Goal: Task Accomplishment & Management: Use online tool/utility

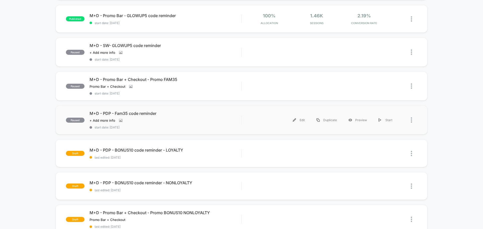
scroll to position [151, 0]
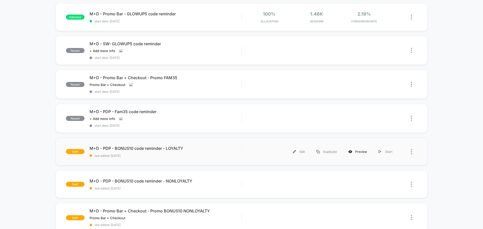
click at [358, 152] on div "Preview" at bounding box center [358, 151] width 30 height 11
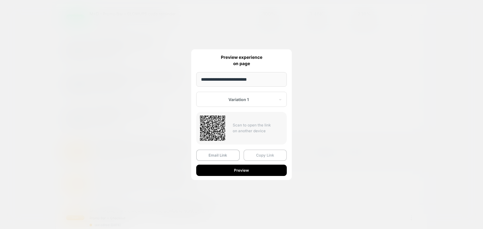
click at [265, 155] on button "Copy Link" at bounding box center [266, 155] width 44 height 11
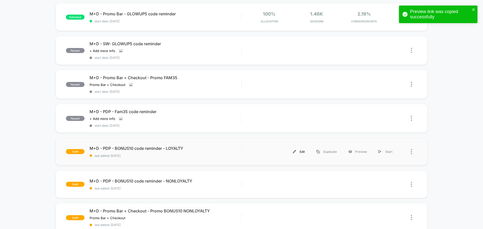
click at [302, 151] on div "Edit" at bounding box center [299, 151] width 24 height 11
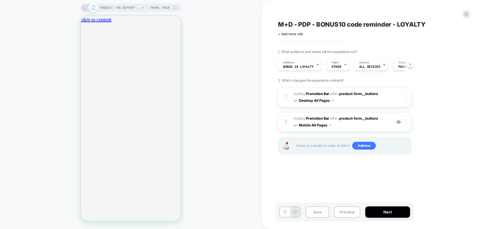
scroll to position [0, 177]
click at [85, 44] on button "Close" at bounding box center [83, 46] width 4 height 5
click at [464, 15] on icon at bounding box center [466, 14] width 7 height 7
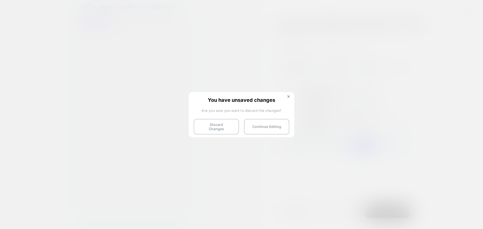
scroll to position [0, 0]
click at [213, 126] on button "Discard Changes" at bounding box center [216, 127] width 45 height 16
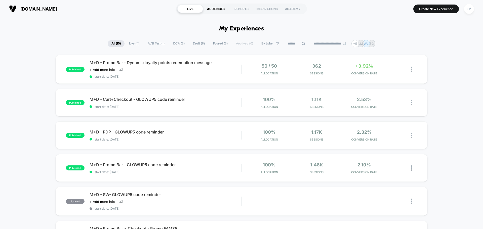
click at [213, 7] on div "AUDIENCES" at bounding box center [216, 9] width 26 height 8
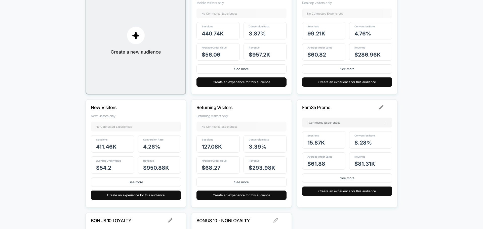
scroll to position [151, 0]
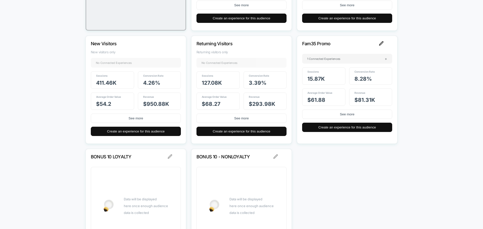
click at [383, 44] on img at bounding box center [381, 43] width 5 height 5
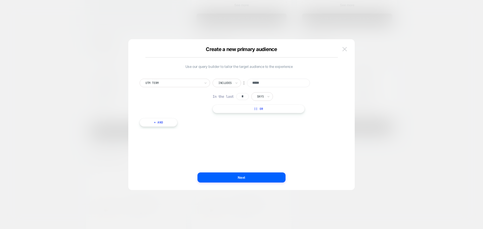
click at [345, 49] on img at bounding box center [344, 49] width 5 height 4
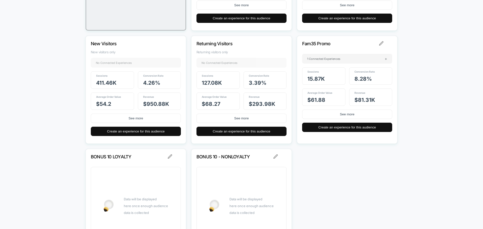
scroll to position [191, 0]
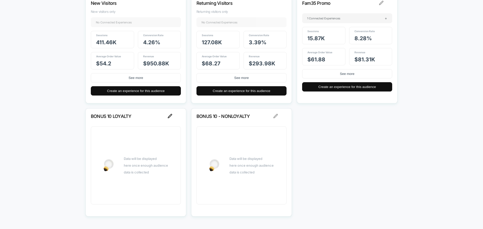
click at [171, 115] on img at bounding box center [170, 116] width 5 height 5
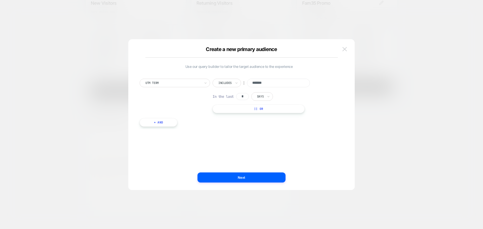
click at [346, 50] on img at bounding box center [344, 49] width 5 height 4
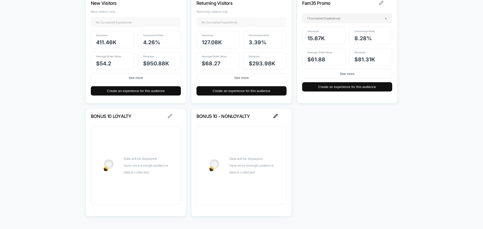
click at [278, 116] on img at bounding box center [275, 116] width 5 height 5
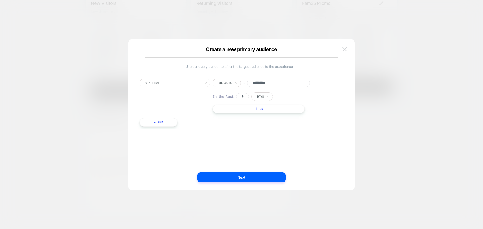
click at [343, 50] on img at bounding box center [344, 49] width 5 height 4
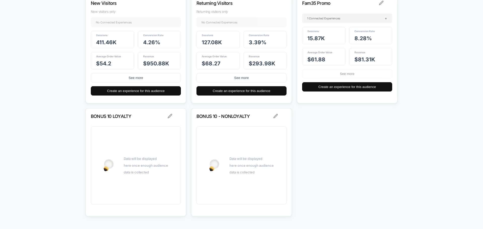
scroll to position [116, 0]
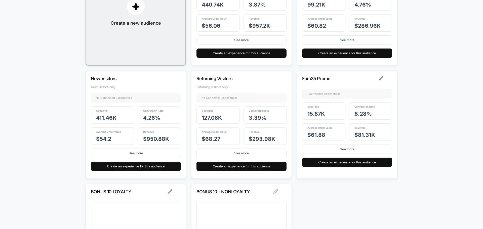
click at [338, 95] on span "1 Connected Experiences" at bounding box center [323, 94] width 33 height 4
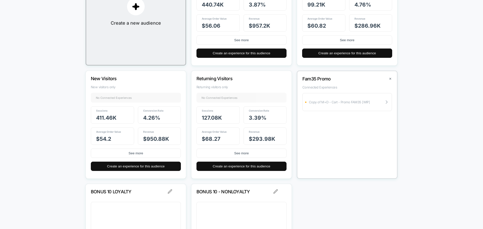
scroll to position [191, 0]
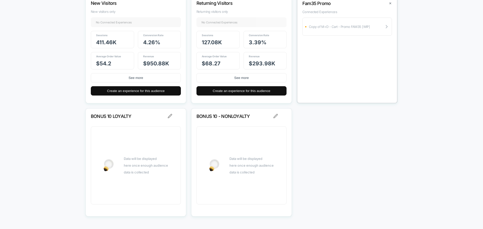
click at [243, 147] on div "Data will be displayed here once enough audience data is collected" at bounding box center [242, 166] width 90 height 78
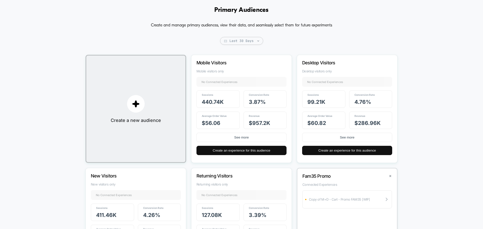
scroll to position [0, 0]
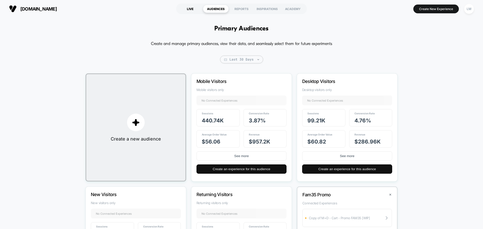
click at [196, 10] on div "LIVE" at bounding box center [190, 9] width 26 height 8
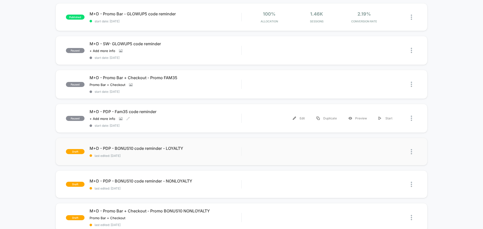
scroll to position [201, 0]
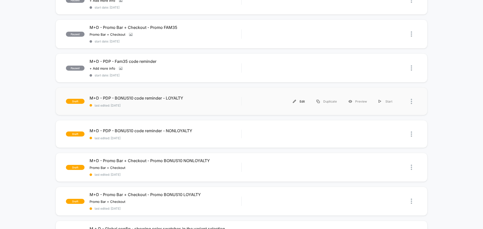
click at [302, 100] on div "Edit" at bounding box center [299, 101] width 24 height 11
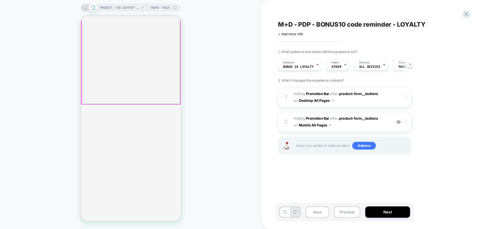
drag, startPoint x: 84, startPoint y: 8, endPoint x: 265, endPoint y: 53, distance: 186.7
click at [84, 8] on icon at bounding box center [85, 8] width 5 height 5
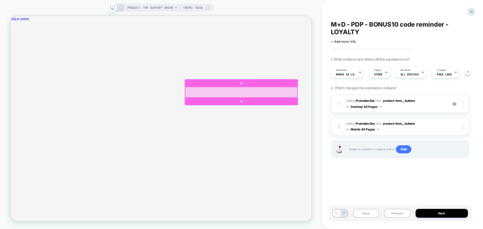
scroll to position [0, 367]
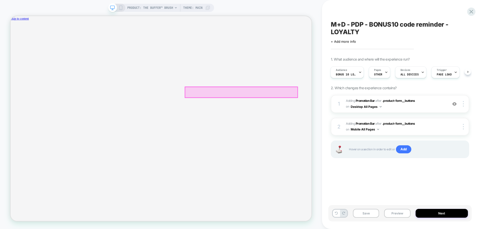
click at [335, 116] on div at bounding box center [318, 118] width 150 height 14
click at [349, 124] on div "Edit Visual" at bounding box center [364, 123] width 31 height 7
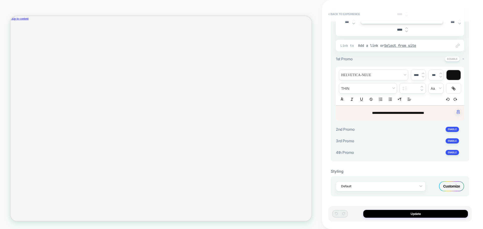
scroll to position [0, 0]
click at [417, 216] on button "Update" at bounding box center [415, 214] width 105 height 8
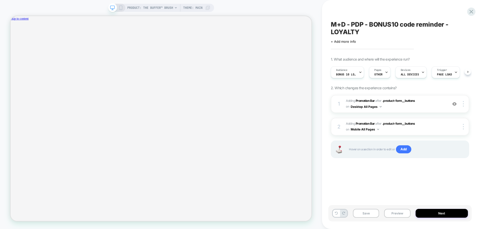
scroll to position [0, 0]
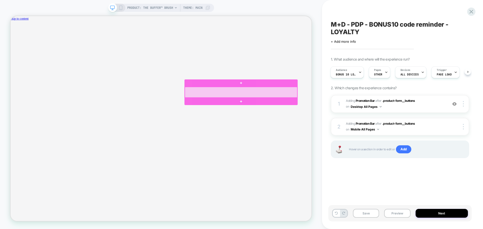
scroll to position [0, 734]
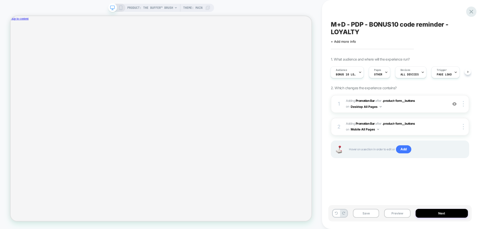
click at [471, 12] on icon at bounding box center [471, 12] width 4 height 4
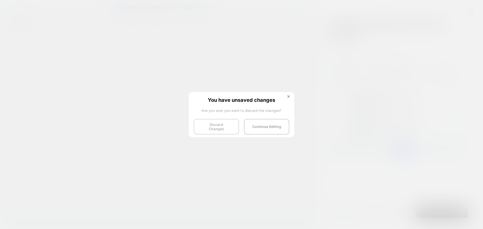
click at [221, 122] on button "Discard Changes" at bounding box center [216, 127] width 45 height 16
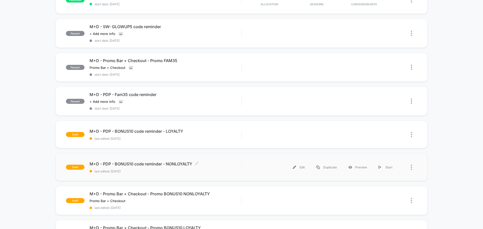
scroll to position [226, 0]
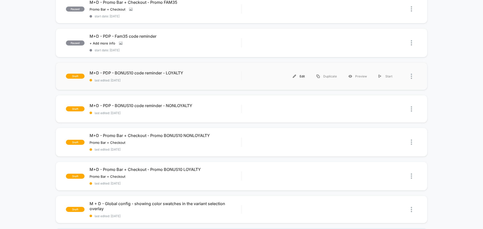
click at [298, 75] on div "Edit" at bounding box center [299, 76] width 24 height 11
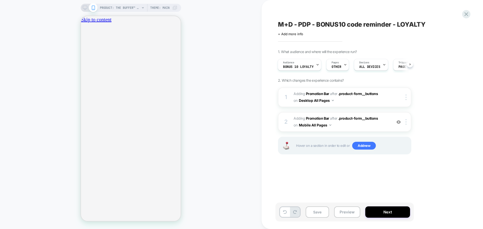
scroll to position [0, 177]
drag, startPoint x: 82, startPoint y: 8, endPoint x: 99, endPoint y: 225, distance: 218.3
click at [83, 8] on icon at bounding box center [85, 8] width 5 height 5
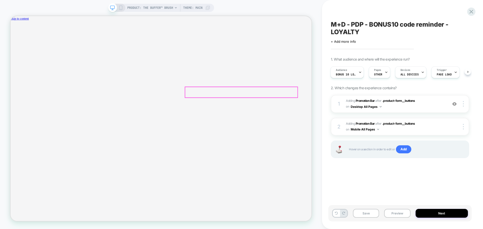
scroll to position [0, 367]
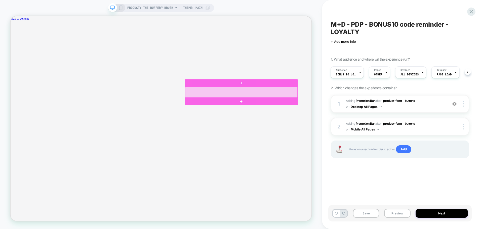
click at [331, 115] on div at bounding box center [318, 118] width 150 height 14
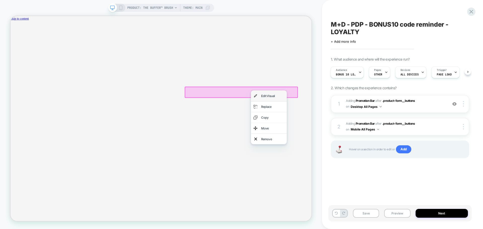
click at [348, 122] on div "Edit Visual" at bounding box center [360, 122] width 31 height 7
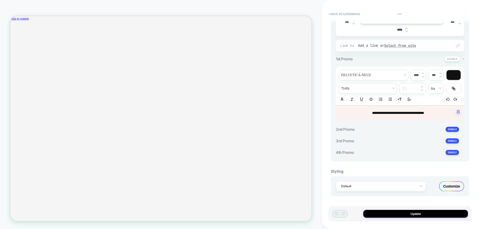
scroll to position [0, 0]
click at [404, 113] on span "**********" at bounding box center [398, 113] width 52 height 4
click at [406, 216] on button "Update" at bounding box center [415, 214] width 105 height 8
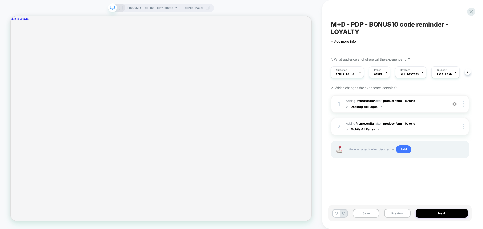
scroll to position [0, 0]
click at [120, 7] on icon at bounding box center [121, 8] width 5 height 5
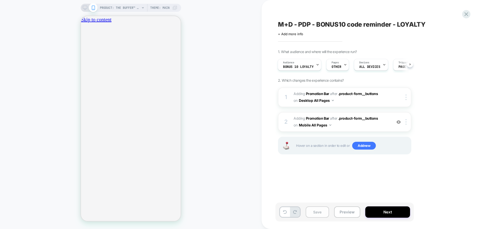
click at [324, 213] on button "Save" at bounding box center [317, 212] width 23 height 11
click at [467, 14] on icon at bounding box center [466, 14] width 7 height 7
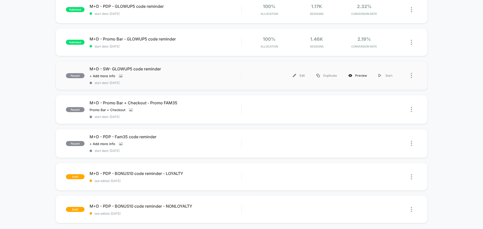
click at [358, 75] on div "Preview" at bounding box center [358, 75] width 30 height 11
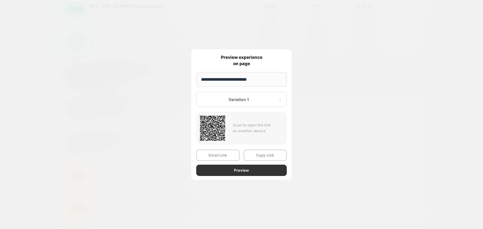
click at [246, 172] on button "Preview" at bounding box center [241, 170] width 91 height 11
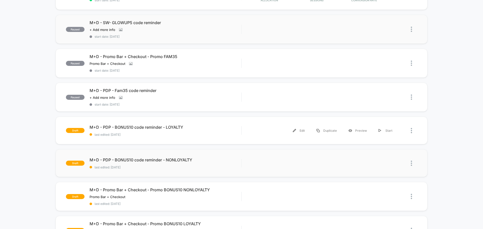
scroll to position [201, 0]
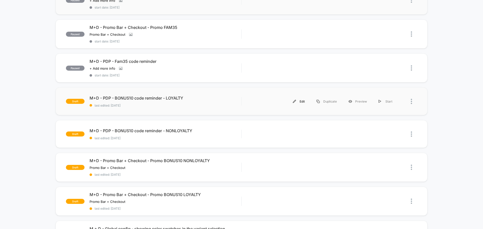
click at [303, 101] on div "Edit" at bounding box center [299, 101] width 24 height 11
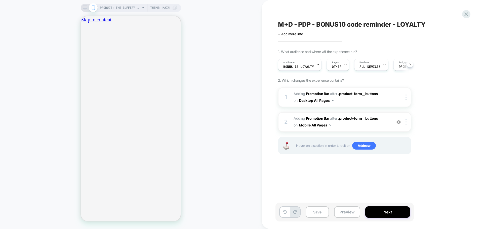
scroll to position [50, 0]
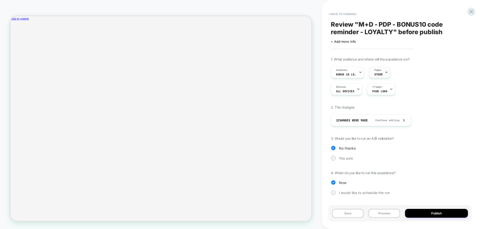
scroll to position [0, 734]
click at [352, 215] on button "Save" at bounding box center [347, 213] width 31 height 9
click at [383, 216] on button "Preview" at bounding box center [384, 213] width 31 height 9
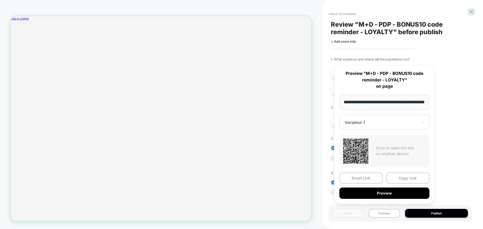
scroll to position [0, 367]
click at [361, 123] on div at bounding box center [381, 122] width 73 height 5
click at [368, 123] on div at bounding box center [381, 122] width 73 height 5
click at [390, 121] on div at bounding box center [381, 122] width 73 height 5
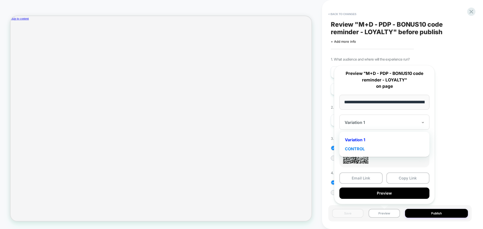
click at [365, 149] on div "CONTROL" at bounding box center [384, 148] width 85 height 9
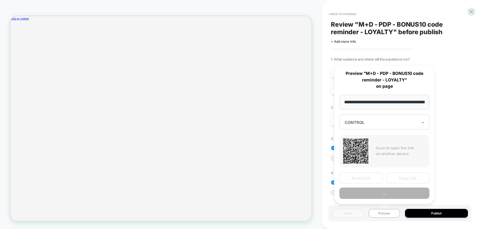
scroll to position [0, 734]
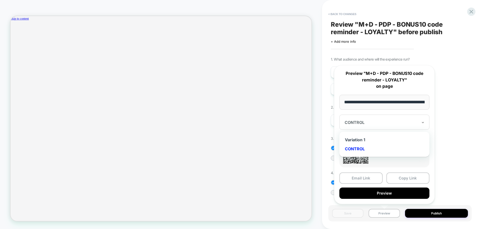
click at [377, 124] on div at bounding box center [381, 122] width 73 height 5
click at [364, 139] on div "Variation 1" at bounding box center [384, 139] width 85 height 9
click at [402, 178] on button "Copy Link" at bounding box center [407, 178] width 43 height 11
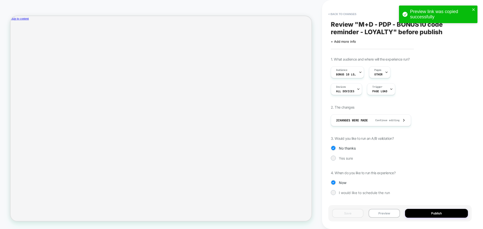
scroll to position [0, 734]
click at [474, 9] on icon "close" at bounding box center [474, 10] width 4 height 4
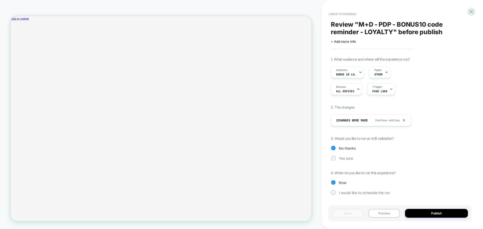
click at [469, 10] on div "Preview link was copied successfully" at bounding box center [438, 16] width 81 height 22
click at [470, 13] on icon at bounding box center [471, 12] width 4 height 4
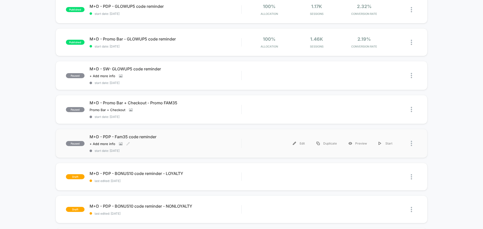
scroll to position [201, 0]
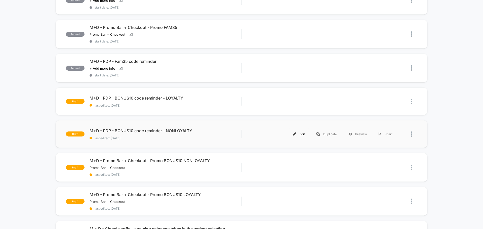
click at [300, 134] on div "Edit" at bounding box center [299, 134] width 24 height 11
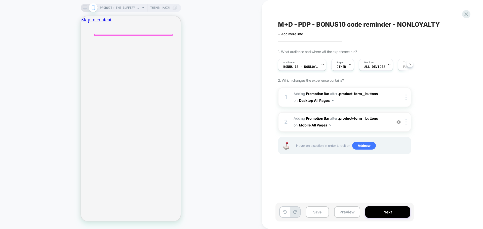
scroll to position [0, 0]
click at [83, 47] on icon "close" at bounding box center [83, 47] width 0 height 0
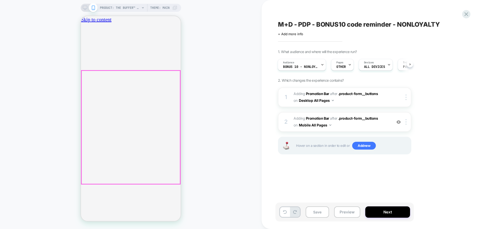
scroll to position [50, 0]
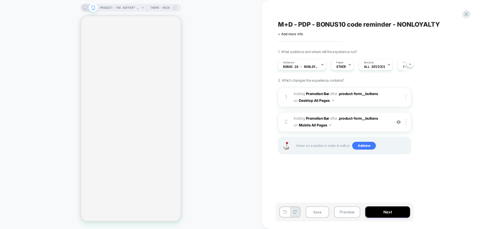
click at [80, 6] on div "PRODUCT: the buffer™ brush PRODUCT: the buffer™ brush Theme: MAIN" at bounding box center [131, 114] width 262 height 219
click at [84, 8] on icon at bounding box center [85, 8] width 5 height 5
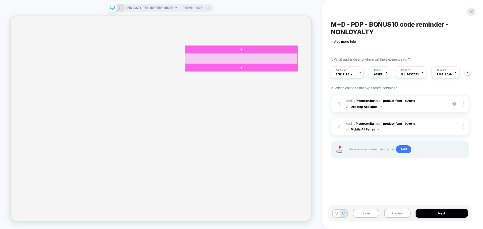
click at [323, 72] on div at bounding box center [318, 73] width 150 height 14
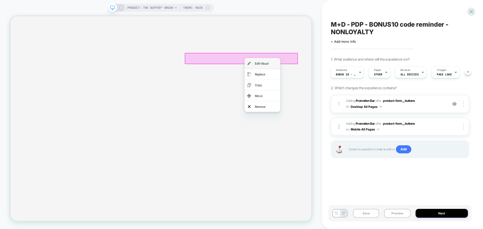
click at [343, 81] on div "Edit Visual" at bounding box center [351, 79] width 31 height 7
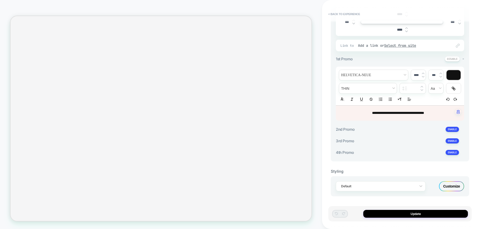
scroll to position [0, 0]
click at [398, 113] on span "**********" at bounding box center [398, 113] width 52 height 4
click at [399, 113] on span "**********" at bounding box center [398, 113] width 52 height 4
paste div
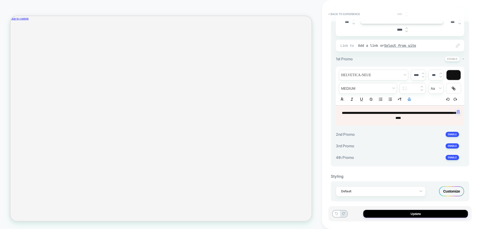
scroll to position [0, 734]
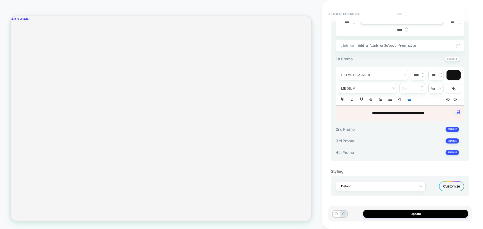
click at [406, 114] on span "**********" at bounding box center [398, 113] width 52 height 4
click at [410, 215] on button "Update" at bounding box center [415, 214] width 105 height 8
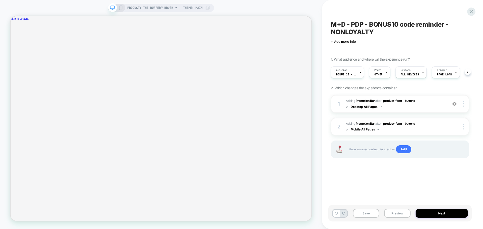
scroll to position [0, 0]
click at [364, 214] on button "Save" at bounding box center [366, 213] width 26 height 9
click at [398, 214] on button "Preview" at bounding box center [397, 213] width 26 height 9
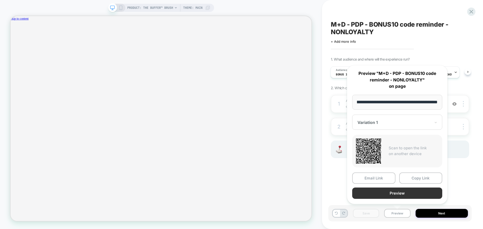
scroll to position [0, 0]
click at [388, 192] on button "Preview" at bounding box center [397, 193] width 90 height 11
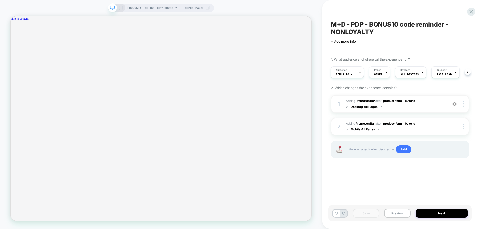
scroll to position [0, 734]
click at [472, 12] on icon at bounding box center [471, 11] width 7 height 7
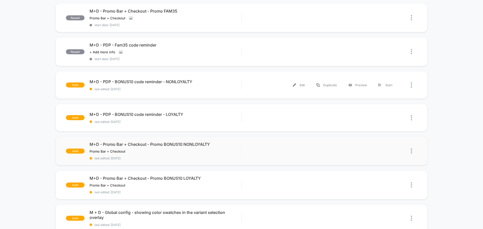
scroll to position [226, 0]
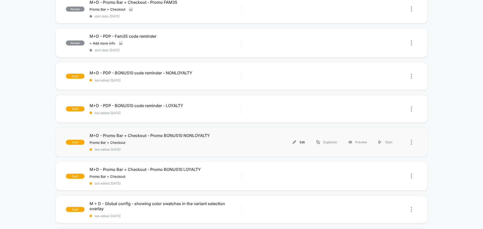
click at [301, 142] on div "Edit" at bounding box center [299, 142] width 24 height 11
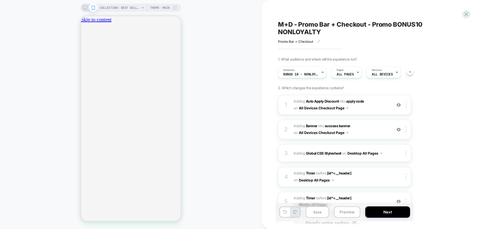
scroll to position [0, 0]
click at [83, 47] on icon "close" at bounding box center [83, 47] width 0 height 0
click at [86, 7] on icon at bounding box center [85, 8] width 5 height 5
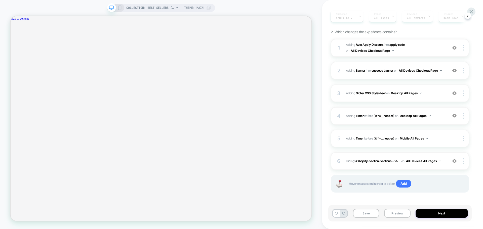
scroll to position [57, 0]
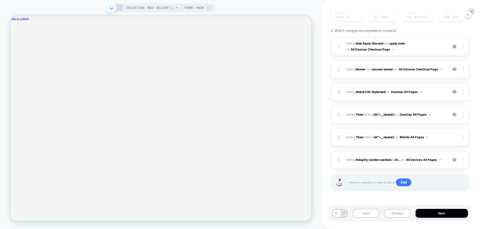
scroll to position [0, 0]
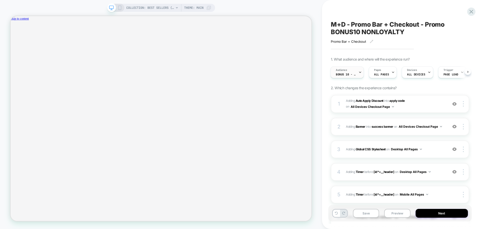
click at [351, 73] on span "BONUS 10 - NONLOYALTY" at bounding box center [346, 75] width 20 height 4
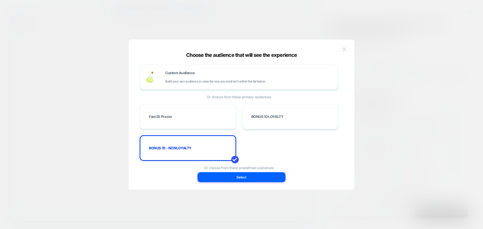
click at [342, 50] on button at bounding box center [345, 50] width 8 height 8
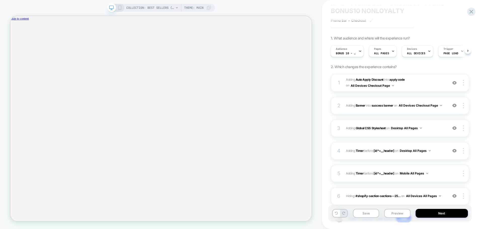
scroll to position [57, 0]
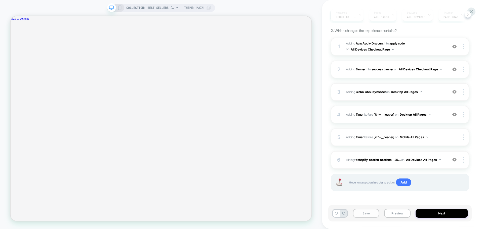
click at [369, 214] on button "Save" at bounding box center [366, 213] width 26 height 9
drag, startPoint x: 472, startPoint y: 12, endPoint x: 373, endPoint y: 100, distance: 133.0
click at [472, 11] on icon at bounding box center [471, 11] width 7 height 7
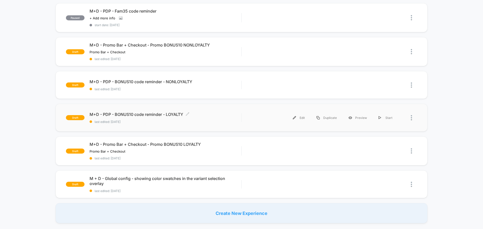
scroll to position [226, 0]
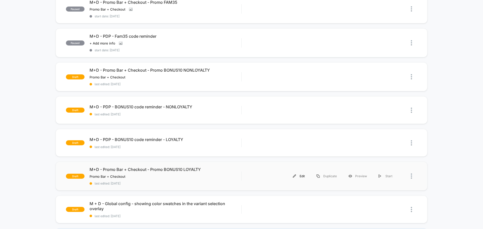
click at [302, 176] on div "Edit" at bounding box center [299, 176] width 24 height 11
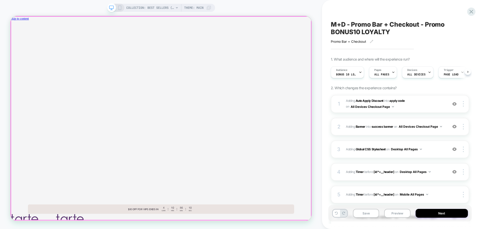
scroll to position [0, 0]
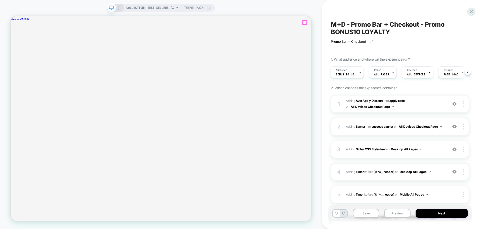
click at [13, 44] on icon "close" at bounding box center [13, 44] width 0 height 0
click at [119, 7] on icon at bounding box center [119, 8] width 5 height 5
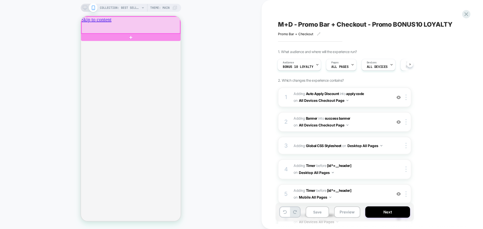
click at [113, 24] on div at bounding box center [131, 25] width 99 height 17
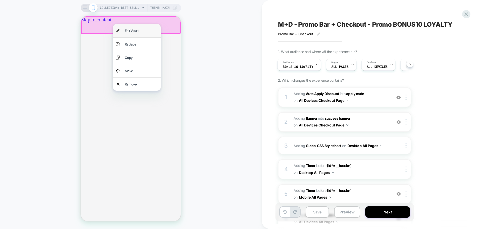
click at [127, 30] on div "Edit Visual" at bounding box center [141, 30] width 33 height 7
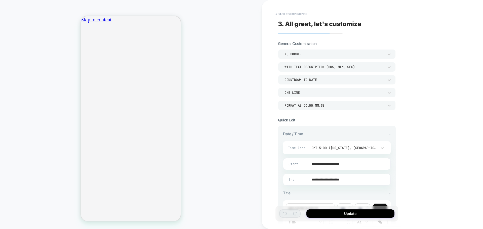
scroll to position [101, 0]
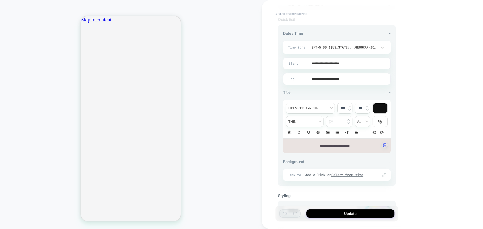
click at [335, 146] on span "**********" at bounding box center [335, 146] width 30 height 3
type input "****"
click at [335, 146] on span "**********" at bounding box center [335, 146] width 30 height 3
paste div
click at [361, 147] on p "**********" at bounding box center [335, 146] width 94 height 5
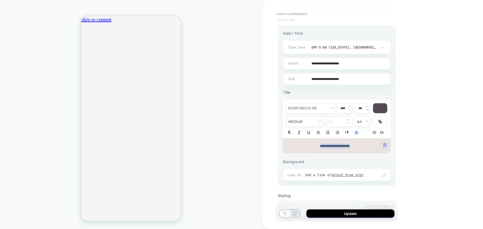
drag, startPoint x: 357, startPoint y: 146, endPoint x: 278, endPoint y: 143, distance: 78.8
click at [278, 143] on div "**********" at bounding box center [337, 114] width 123 height 219
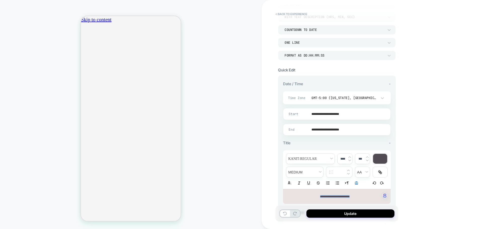
scroll to position [50, 0]
click at [333, 112] on input "**********" at bounding box center [335, 114] width 107 height 12
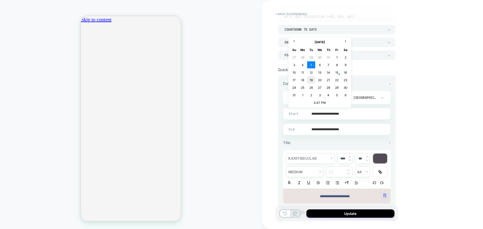
click at [312, 81] on td "19" at bounding box center [311, 79] width 8 height 7
click at [339, 115] on input "**********" at bounding box center [335, 114] width 107 height 12
click at [325, 102] on td "4:47 PM" at bounding box center [319, 102] width 59 height 7
click at [309, 86] on span "▲" at bounding box center [309, 85] width 10 height 10
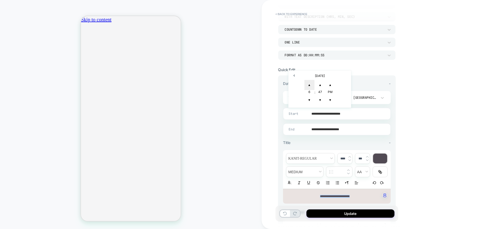
click at [309, 86] on span "▲" at bounding box center [309, 85] width 10 height 10
click at [309, 83] on span "▲" at bounding box center [309, 85] width 10 height 10
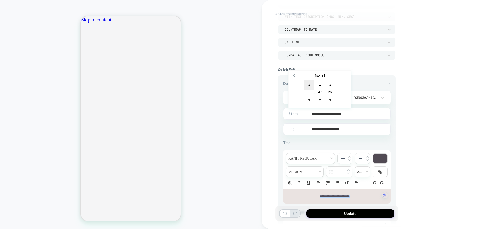
click at [309, 83] on span "▲" at bounding box center [309, 85] width 10 height 10
click at [321, 83] on span "▲" at bounding box center [320, 85] width 10 height 10
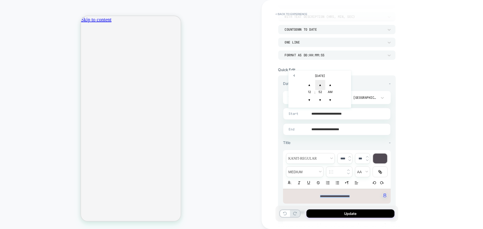
click at [321, 83] on span "▲" at bounding box center [320, 85] width 10 height 10
click at [318, 85] on span "▲" at bounding box center [320, 85] width 10 height 10
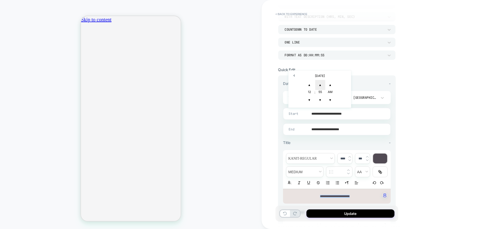
click at [318, 85] on span "▲" at bounding box center [320, 85] width 10 height 10
click at [318, 84] on span "▲" at bounding box center [320, 85] width 10 height 10
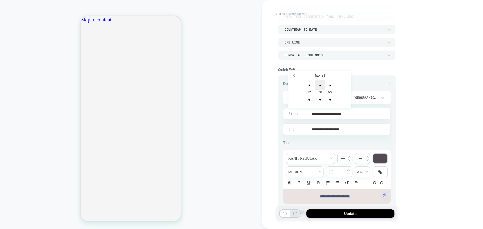
click at [318, 84] on span "▲" at bounding box center [320, 85] width 10 height 10
type input "**********"
click at [345, 130] on input "**********" at bounding box center [335, 130] width 107 height 12
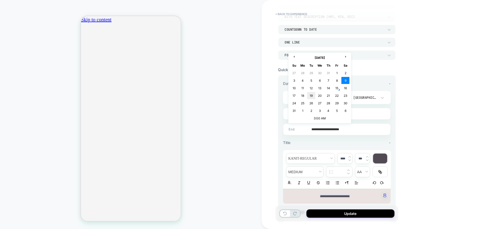
click at [310, 97] on td "19" at bounding box center [311, 95] width 8 height 7
click at [345, 131] on input "**********" at bounding box center [335, 130] width 107 height 12
click at [319, 120] on td "3:00 AM" at bounding box center [319, 118] width 59 height 7
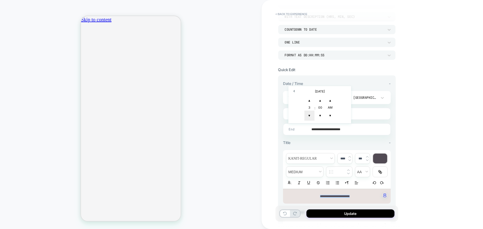
click at [310, 116] on span "▼" at bounding box center [309, 116] width 10 height 10
click at [324, 98] on span "▲" at bounding box center [320, 101] width 10 height 10
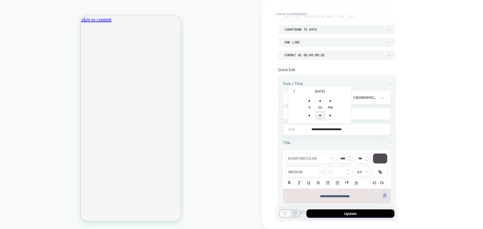
click at [324, 116] on span "▼" at bounding box center [320, 116] width 10 height 10
type input "**********"
click at [346, 141] on div "Title -" at bounding box center [337, 142] width 108 height 5
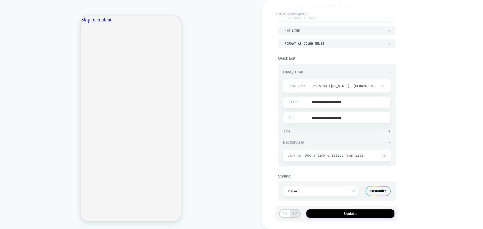
scroll to position [67, 0]
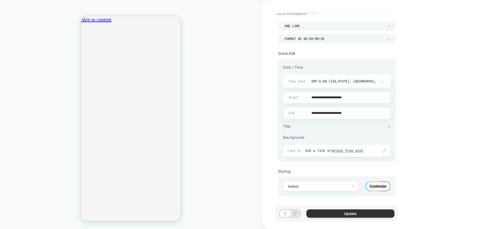
click at [346, 210] on button "Update" at bounding box center [350, 214] width 88 height 8
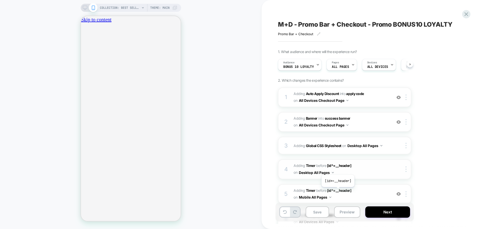
scroll to position [0, 0]
click at [319, 210] on button "Save" at bounding box center [317, 212] width 23 height 11
click at [85, 8] on icon at bounding box center [85, 8] width 5 height 5
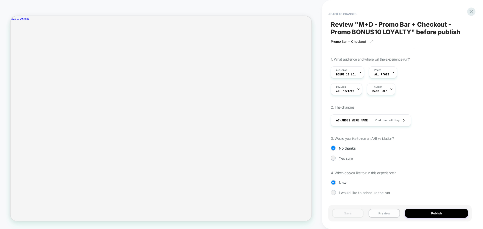
click at [385, 214] on button "Preview" at bounding box center [384, 213] width 31 height 9
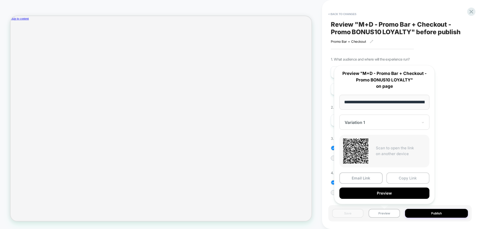
click at [401, 178] on button "Copy Link" at bounding box center [407, 178] width 43 height 11
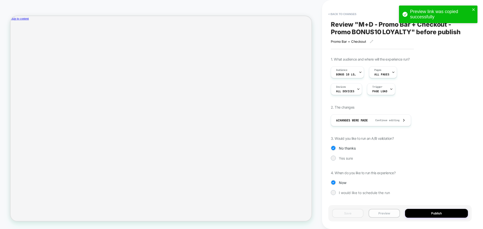
click at [385, 213] on button "Preview" at bounding box center [384, 213] width 31 height 9
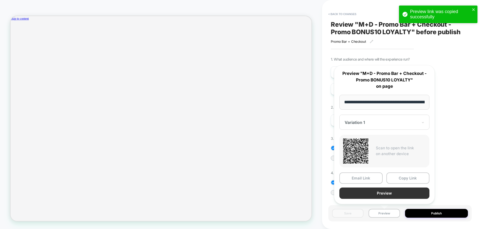
click at [385, 194] on button "Preview" at bounding box center [384, 193] width 90 height 11
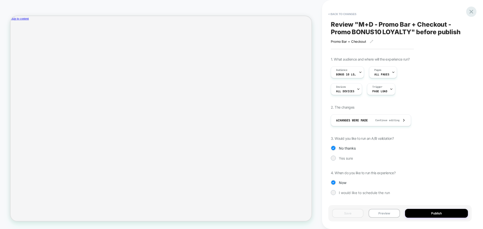
click at [473, 13] on icon at bounding box center [471, 12] width 4 height 4
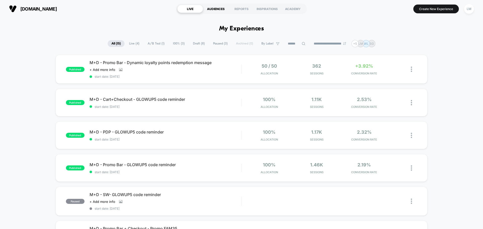
click at [220, 6] on div "AUDIENCES" at bounding box center [216, 9] width 26 height 8
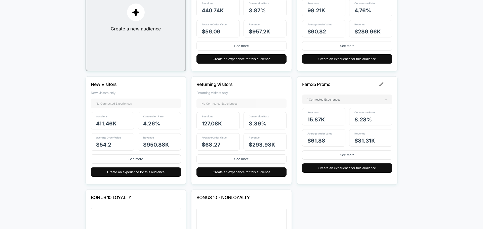
scroll to position [126, 0]
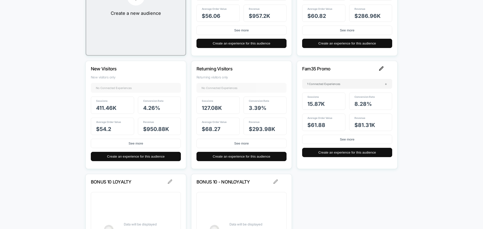
click at [382, 67] on img at bounding box center [381, 68] width 5 height 5
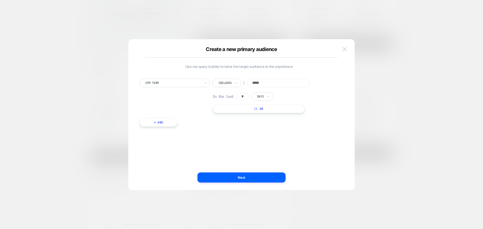
click at [345, 49] on img at bounding box center [344, 49] width 5 height 4
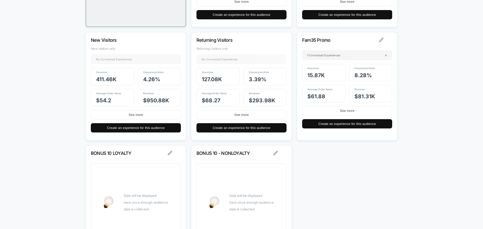
scroll to position [191, 0]
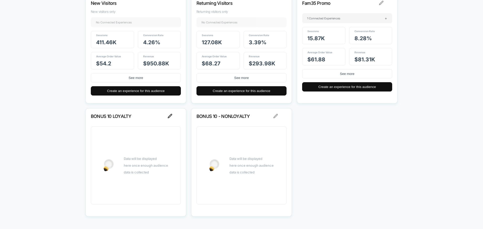
click at [171, 115] on img at bounding box center [170, 116] width 5 height 5
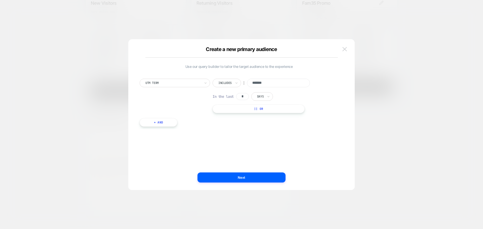
click at [346, 49] on img at bounding box center [344, 49] width 5 height 4
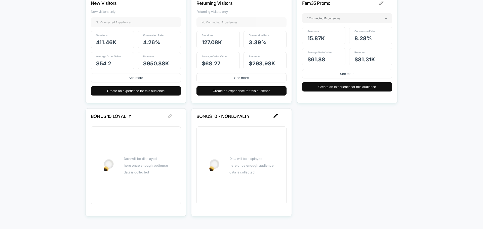
click at [276, 117] on img at bounding box center [275, 116] width 5 height 5
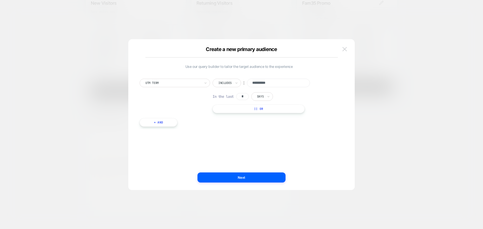
click at [344, 50] on img at bounding box center [344, 49] width 5 height 4
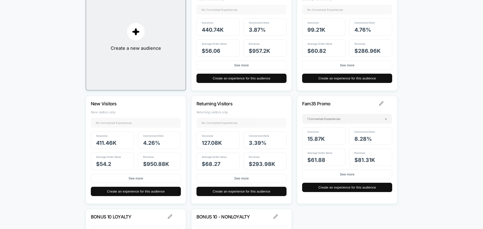
scroll to position [0, 0]
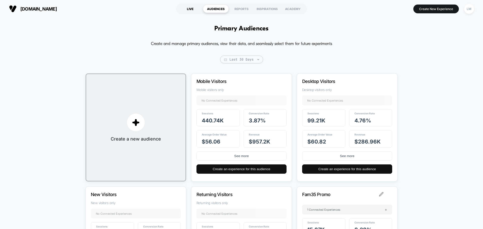
click at [188, 9] on div "LIVE" at bounding box center [190, 9] width 26 height 8
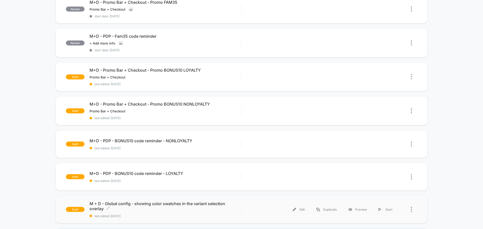
scroll to position [252, 0]
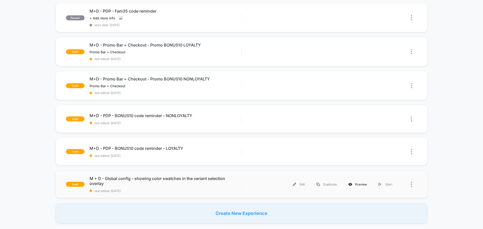
click at [361, 184] on div "Preview" at bounding box center [358, 184] width 30 height 11
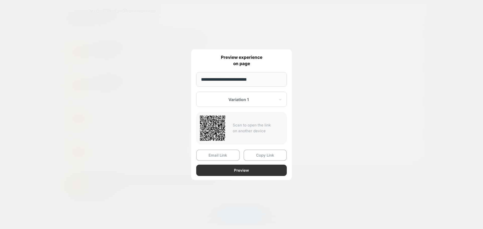
click at [255, 174] on button "Preview" at bounding box center [241, 170] width 91 height 11
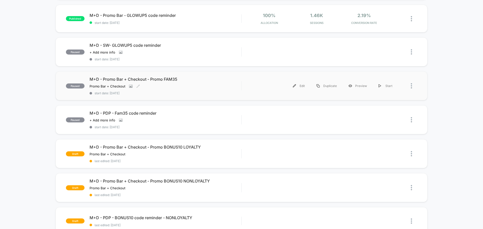
scroll to position [151, 0]
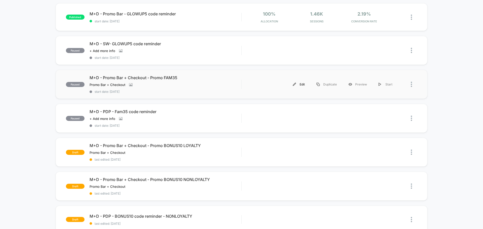
click at [302, 84] on div "Edit" at bounding box center [299, 84] width 24 height 11
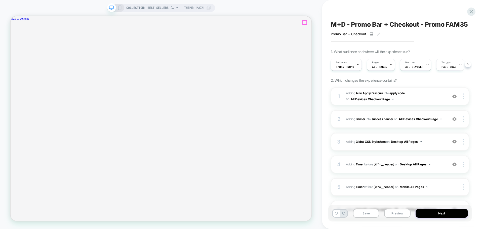
click at [13, 44] on icon "close" at bounding box center [13, 44] width 0 height 0
click at [434, 213] on button "Next" at bounding box center [442, 213] width 53 height 9
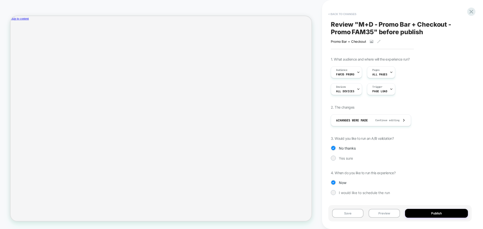
click at [331, 15] on button "< Back to changes" at bounding box center [342, 14] width 33 height 8
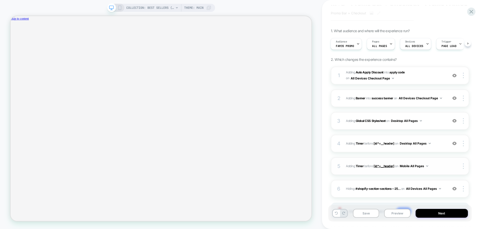
scroll to position [50, 0]
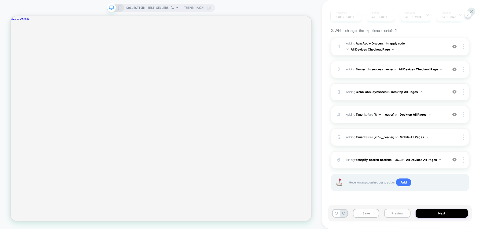
click at [395, 215] on button "Preview" at bounding box center [397, 213] width 26 height 9
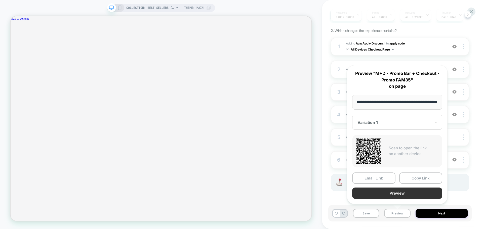
scroll to position [0, 0]
click at [389, 194] on button "Preview" at bounding box center [397, 193] width 90 height 11
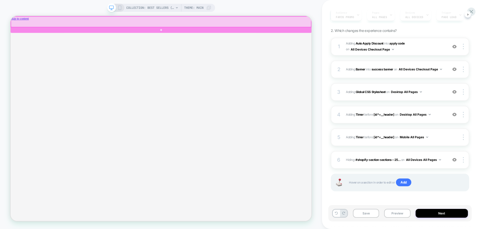
click at [267, 28] on div at bounding box center [211, 24] width 400 height 14
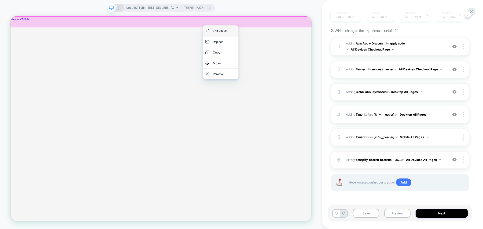
click at [281, 36] on div "Edit Visual" at bounding box center [295, 35] width 31 height 7
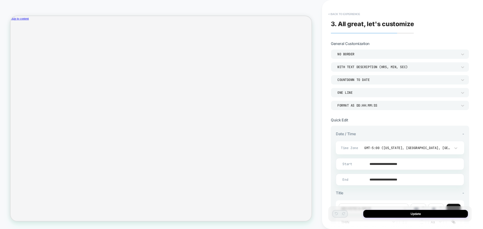
click at [334, 13] on button "< Back to experience" at bounding box center [344, 14] width 37 height 8
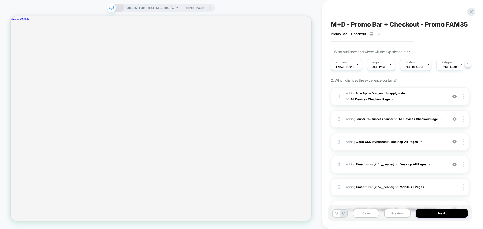
scroll to position [0, 0]
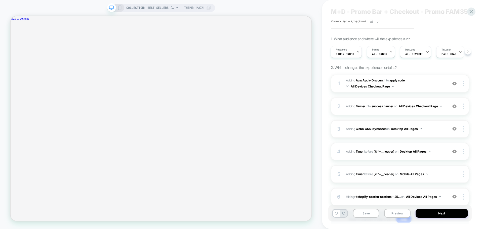
scroll to position [25, 0]
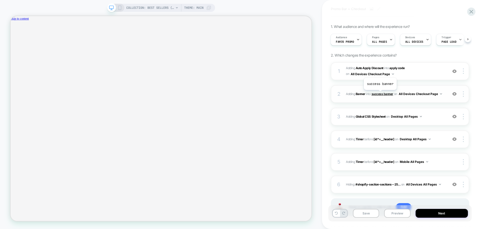
click at [380, 94] on span "success banner" at bounding box center [383, 94] width 22 height 4
click at [360, 93] on b "Banner" at bounding box center [361, 94] width 10 height 4
click at [454, 93] on img at bounding box center [454, 94] width 4 height 4
click at [454, 94] on img at bounding box center [454, 94] width 4 height 4
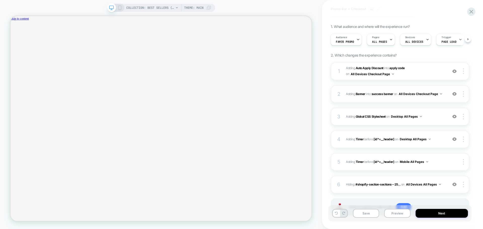
click at [454, 94] on img at bounding box center [454, 94] width 4 height 4
click at [464, 95] on div at bounding box center [464, 94] width 10 height 6
click at [476, 94] on div "M+D - Promo Bar + Checkout - Promo FAM35 Promo Bar + Checkout Click to view ima…" at bounding box center [402, 114] width 161 height 229
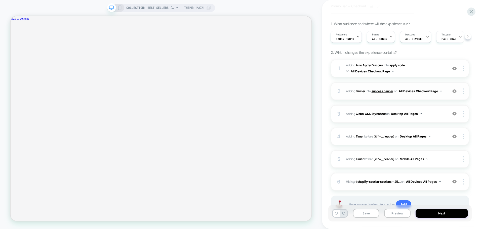
scroll to position [0, 0]
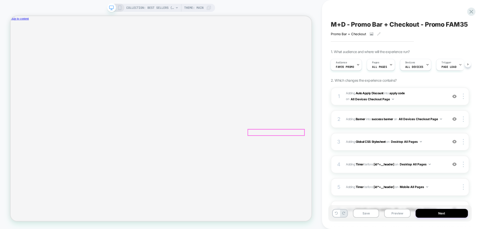
click at [119, 86] on cart-remove-button "remove" at bounding box center [113, 88] width 12 height 4
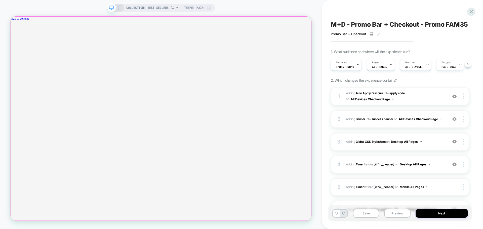
click at [296, 28] on div at bounding box center [211, 28] width 401 height 0
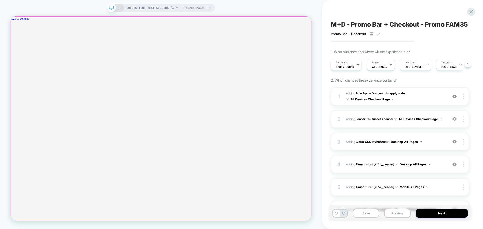
click at [214, 28] on div at bounding box center [211, 28] width 401 height 0
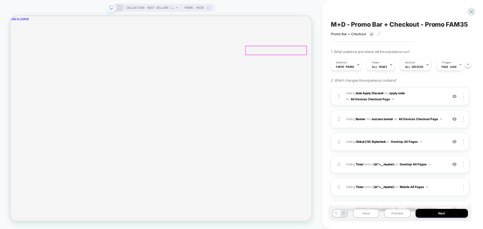
type input "**********"
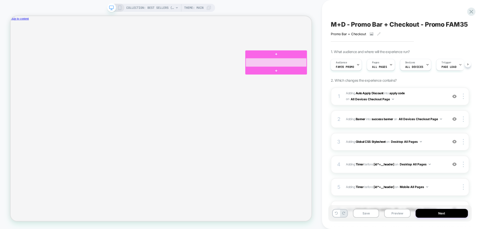
click at [354, 78] on div at bounding box center [364, 78] width 81 height 12
click at [318, 64] on div "COLLECTION: Best Sellers (Category) COLLECTION: Best Sellers (Category) Theme: …" at bounding box center [161, 114] width 322 height 219
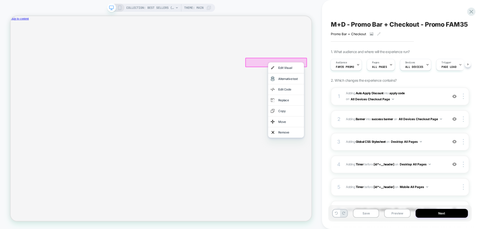
click at [367, 149] on div "Copy" at bounding box center [378, 143] width 48 height 14
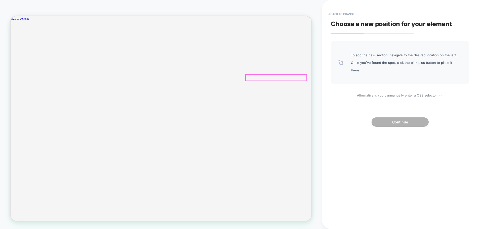
click at [338, 14] on button "< Back to changes" at bounding box center [342, 14] width 33 height 8
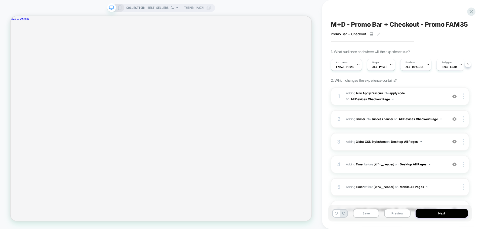
scroll to position [0, 0]
click at [470, 11] on icon at bounding box center [471, 11] width 7 height 7
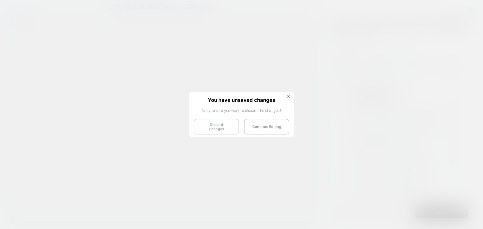
click at [226, 126] on button "Discard Changes" at bounding box center [216, 127] width 45 height 16
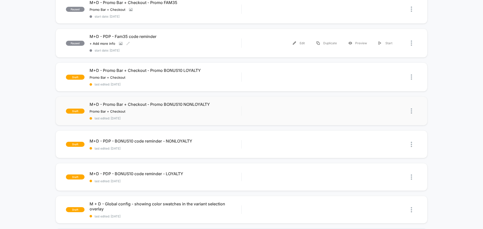
scroll to position [226, 0]
click at [298, 77] on div "Edit" at bounding box center [299, 76] width 24 height 11
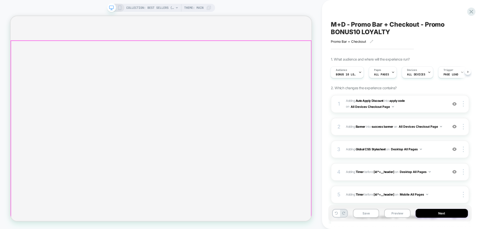
scroll to position [50, 0]
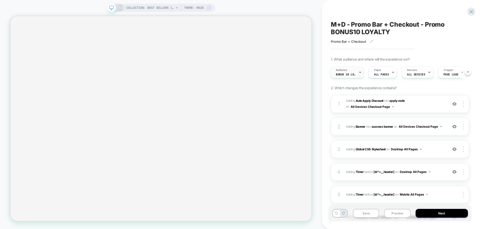
click at [358, 72] on div "Audience BONUS 10 LOYALTY" at bounding box center [346, 72] width 30 height 11
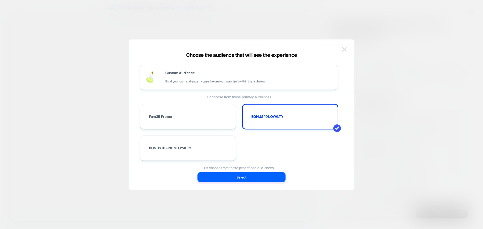
click at [343, 52] on button at bounding box center [345, 50] width 8 height 8
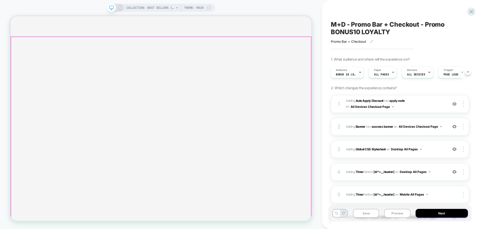
scroll to position [0, 0]
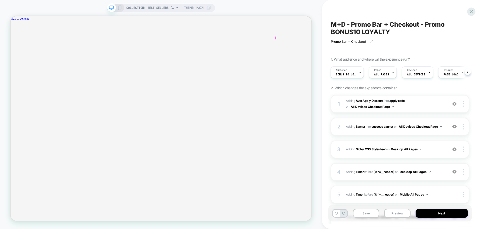
click at [367, 172] on div at bounding box center [364, 171] width 75 height 8
click at [381, 193] on div "Edit Visual" at bounding box center [390, 193] width 31 height 7
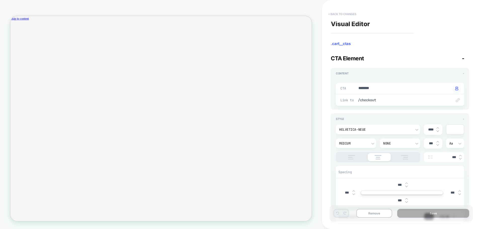
click at [331, 13] on button "< Back to changes" at bounding box center [342, 14] width 33 height 8
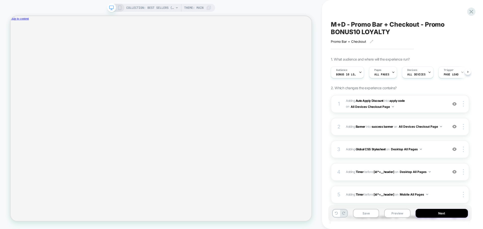
scroll to position [0, 0]
drag, startPoint x: 362, startPoint y: 172, endPoint x: 322, endPoint y: 153, distance: 44.2
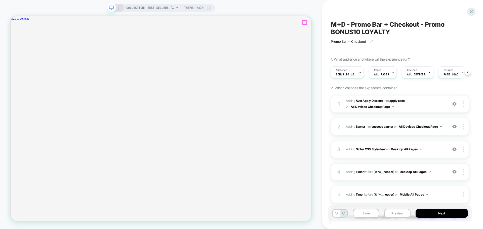
click at [17, 45] on icon "close" at bounding box center [15, 47] width 4 height 4
click at [387, 72] on div "Pages ALL PAGES" at bounding box center [381, 72] width 25 height 11
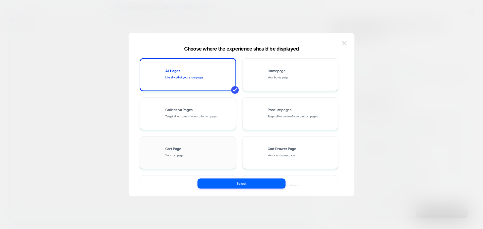
click at [192, 154] on div "Cart Page Your cart page" at bounding box center [199, 152] width 68 height 11
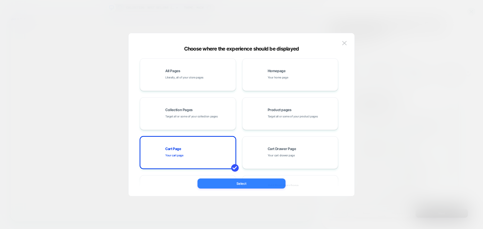
click at [242, 183] on button "Select" at bounding box center [242, 184] width 88 height 10
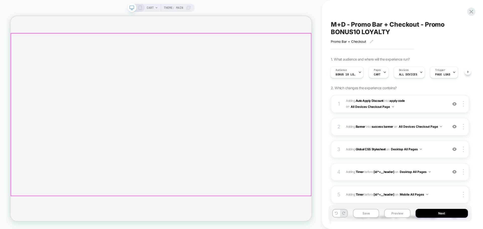
scroll to position [0, 0]
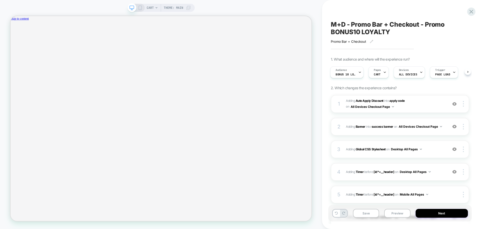
click at [152, 7] on span "CART" at bounding box center [150, 8] width 7 height 8
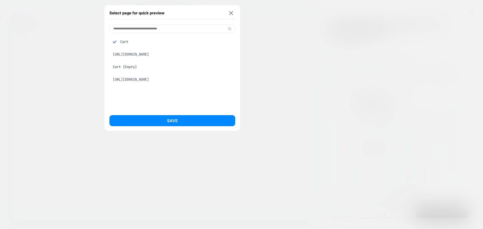
click at [134, 56] on div "[URL][DOMAIN_NAME]" at bounding box center [172, 55] width 126 height 10
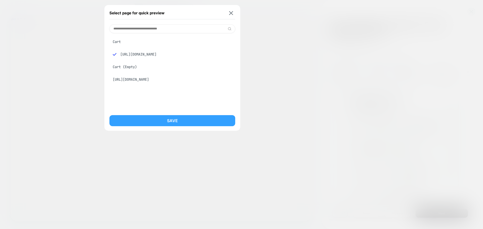
click at [176, 121] on button "Save" at bounding box center [172, 120] width 126 height 11
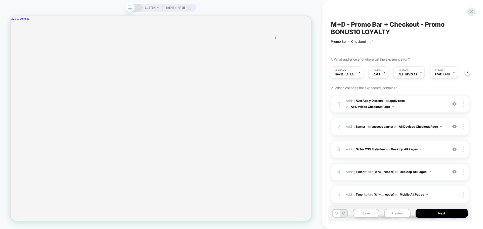
click at [363, 45] on div at bounding box center [364, 46] width 2 height 4
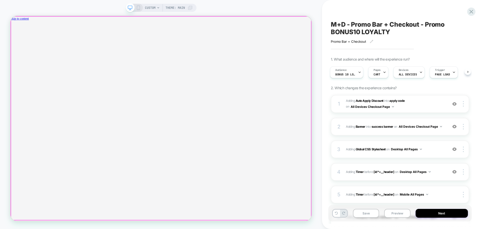
click at [286, 28] on div at bounding box center [211, 28] width 401 height 0
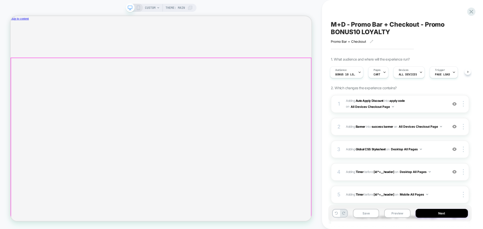
scroll to position [50, 0]
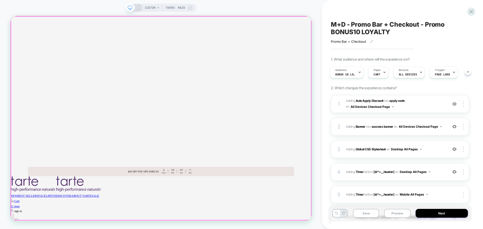
scroll to position [0, 0]
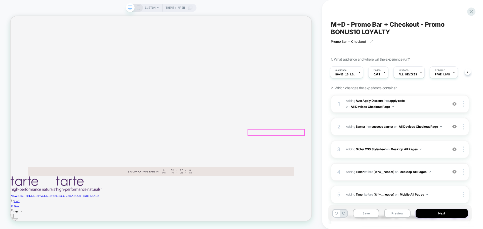
click at [26, 202] on link "Checkout" at bounding box center [18, 204] width 15 height 4
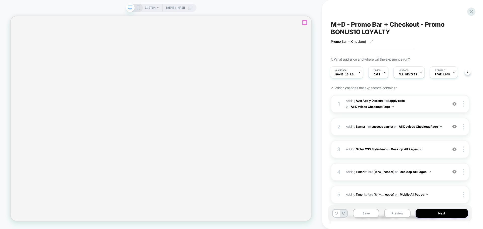
click at [157, 7] on icon at bounding box center [158, 7] width 3 height 3
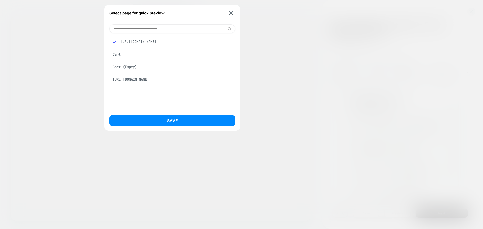
click at [118, 53] on div "Cart" at bounding box center [172, 55] width 126 height 10
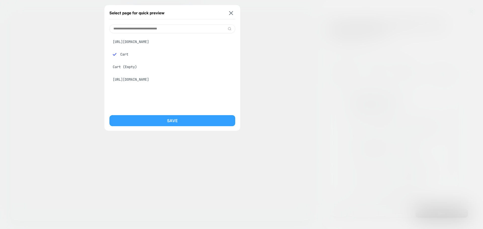
click at [167, 118] on button "Save" at bounding box center [172, 120] width 126 height 11
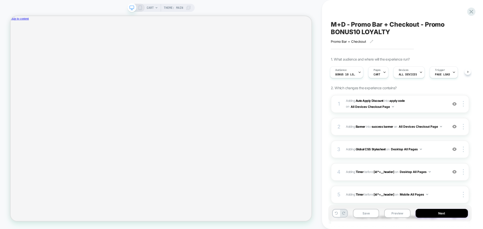
scroll to position [0, 1]
click at [155, 8] on icon at bounding box center [156, 7] width 3 height 3
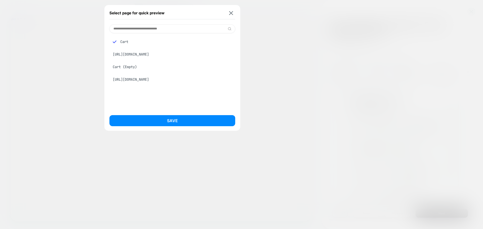
click at [135, 65] on div "Cart (Empty)" at bounding box center [172, 67] width 126 height 10
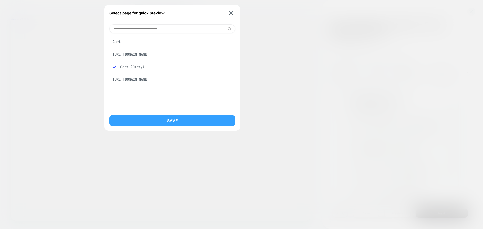
click at [168, 118] on button "Save" at bounding box center [172, 120] width 126 height 11
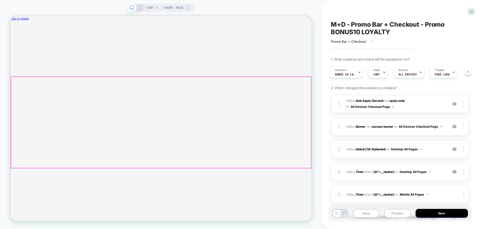
scroll to position [0, 1]
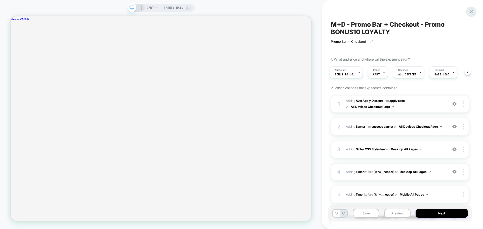
click at [472, 14] on icon at bounding box center [471, 11] width 7 height 7
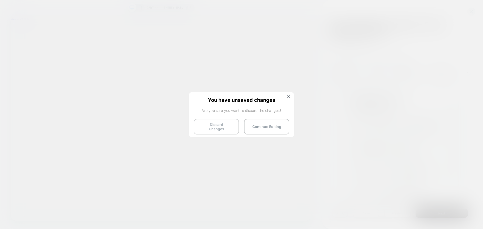
click at [214, 124] on button "Discard Changes" at bounding box center [216, 127] width 45 height 16
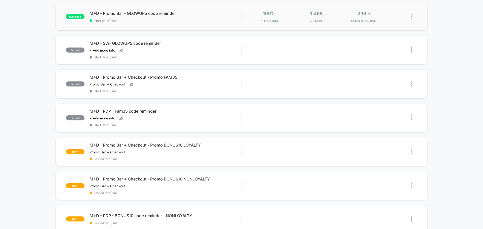
scroll to position [176, 0]
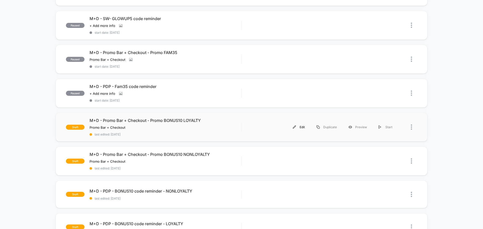
click at [299, 126] on div "Edit" at bounding box center [299, 127] width 24 height 11
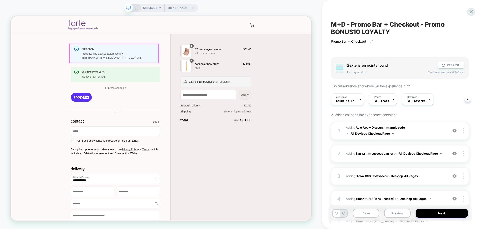
click at [184, 64] on p "FAM35 will be applied automatically." at bounding box center [155, 66] width 101 height 5
click at [169, 97] on div "We love that for you!" at bounding box center [155, 96] width 101 height 5
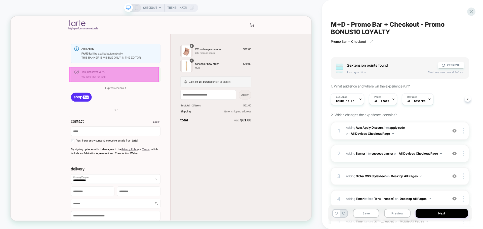
click at [144, 91] on div at bounding box center [148, 94] width 119 height 20
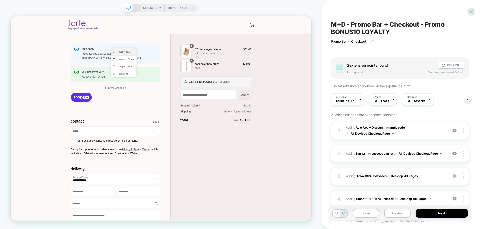
click at [161, 65] on span "Edit Visual" at bounding box center [166, 63] width 20 height 5
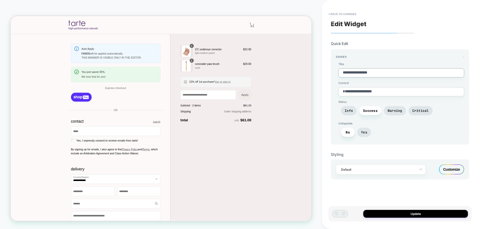
click at [383, 73] on textarea "**********" at bounding box center [401, 72] width 126 height 9
click at [387, 72] on textarea "**********" at bounding box center [401, 72] width 126 height 9
drag, startPoint x: 388, startPoint y: 73, endPoint x: 324, endPoint y: 74, distance: 64.7
click at [324, 74] on div "**********" at bounding box center [402, 114] width 161 height 229
type textarea "*"
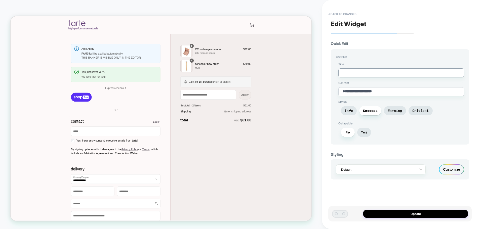
type textarea "*"
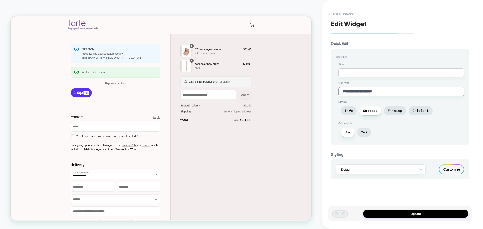
drag, startPoint x: 404, startPoint y: 92, endPoint x: 330, endPoint y: 94, distance: 73.5
click at [330, 94] on div "**********" at bounding box center [399, 114] width 143 height 219
paste textarea "**********"
type textarea "*"
type textarea "**********"
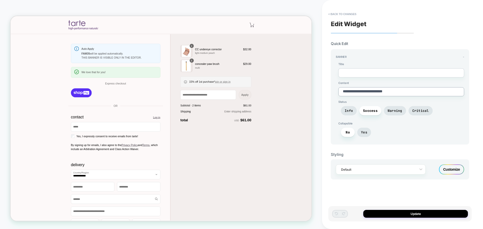
type textarea "*"
type textarea "**********"
click at [411, 214] on button "Update" at bounding box center [415, 214] width 105 height 8
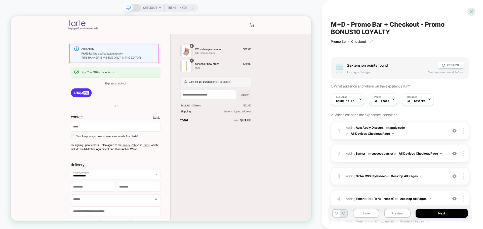
click at [196, 56] on div "Auto Apply FAM35 will be applied automatically. THIS BANNER IS VISIBLE ONLY IN …" at bounding box center [150, 66] width 119 height 26
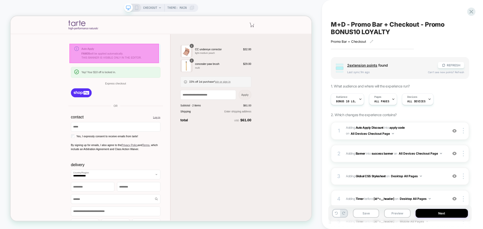
click at [187, 63] on div at bounding box center [148, 66] width 119 height 26
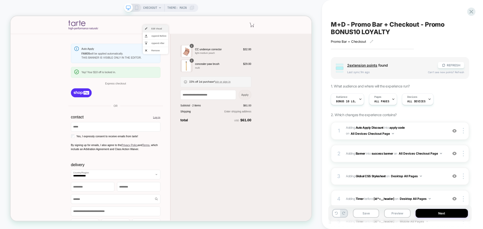
click at [206, 31] on span "Edit Visual" at bounding box center [208, 32] width 20 height 5
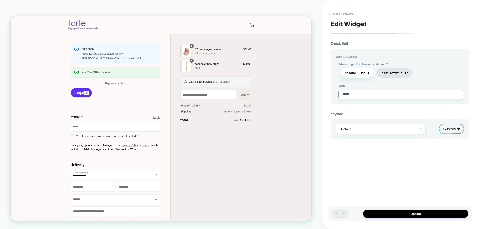
drag, startPoint x: 360, startPoint y: 95, endPoint x: 378, endPoint y: 110, distance: 24.3
click at [337, 93] on div "Where to get the discount code from? Manual Input Cart Attribute Value *****" at bounding box center [400, 80] width 128 height 37
click at [354, 92] on textarea "*****" at bounding box center [401, 94] width 126 height 9
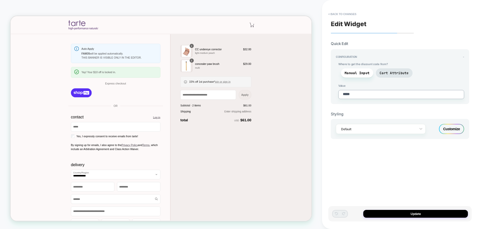
paste textarea "**"
type textarea "*"
type textarea "*******"
type textarea "*"
type textarea "*******"
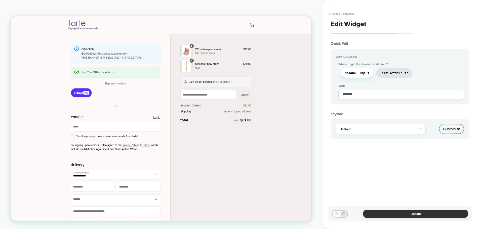
click at [416, 215] on button "Update" at bounding box center [415, 214] width 105 height 8
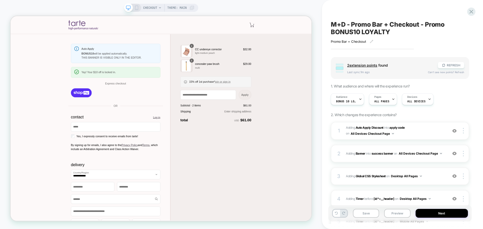
click at [319, 104] on div "15% off 1st purchase* join or sign in" at bounding box center [288, 104] width 78 height 6
click at [367, 214] on button "Save" at bounding box center [366, 213] width 26 height 9
click at [473, 12] on icon at bounding box center [471, 11] width 7 height 7
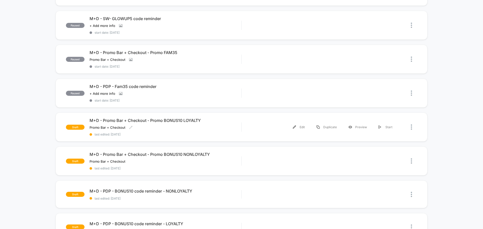
scroll to position [201, 0]
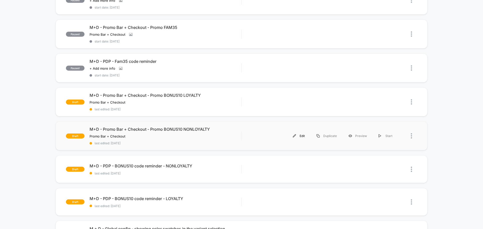
click at [299, 136] on div "Edit" at bounding box center [299, 135] width 24 height 11
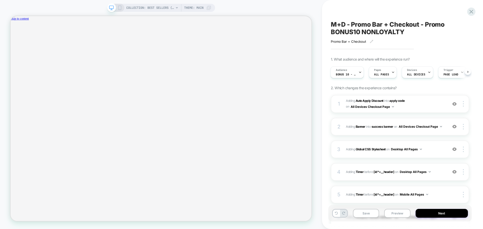
click at [176, 9] on icon at bounding box center [176, 7] width 3 height 3
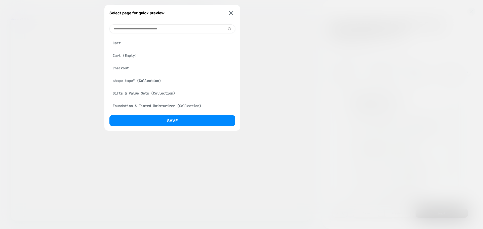
click at [123, 68] on div "Checkout" at bounding box center [172, 68] width 126 height 10
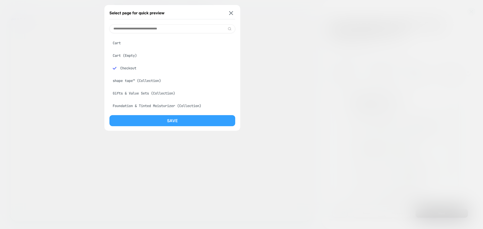
click at [169, 120] on button "Save" at bounding box center [172, 120] width 126 height 11
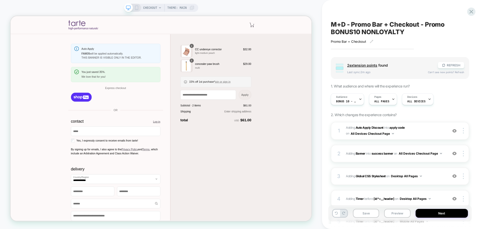
scroll to position [0, 0]
click at [152, 59] on h1 "Auto Apply" at bounding box center [155, 60] width 101 height 4
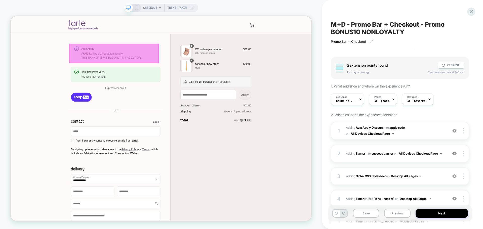
click at [115, 64] on p "FAM35 will be applied automatically." at bounding box center [155, 66] width 101 height 5
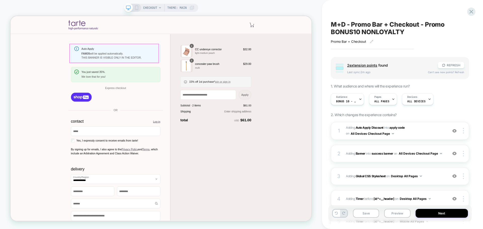
click at [190, 62] on div "Auto Apply FAM35 will be applied automatically. THIS BANNER IS VISIBLE ONLY IN …" at bounding box center [155, 66] width 101 height 17
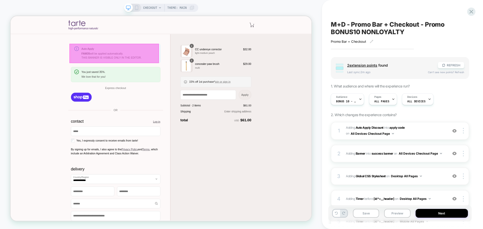
click at [168, 64] on p "FAM35 will be applied automatically." at bounding box center [155, 66] width 101 height 5
click at [159, 66] on div at bounding box center [148, 66] width 119 height 26
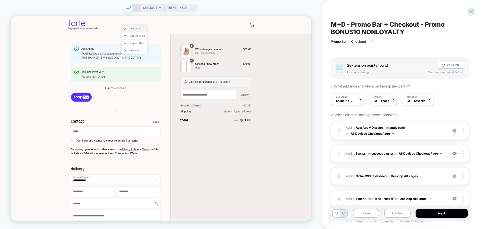
click at [170, 35] on li "Edit Visual" at bounding box center [176, 33] width 34 height 10
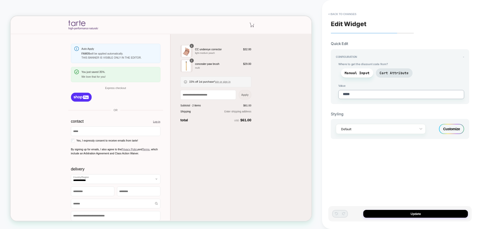
drag, startPoint x: 357, startPoint y: 97, endPoint x: 335, endPoint y: 95, distance: 21.7
click at [335, 95] on div "Configuration - Where to get the discount code from? Manual Input Cart Attribut…" at bounding box center [400, 76] width 138 height 55
paste textarea "*****"
type textarea "*"
type textarea "**********"
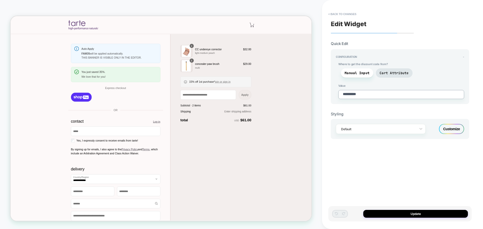
type textarea "*"
type textarea "**********"
click at [407, 210] on button "Update" at bounding box center [415, 214] width 105 height 8
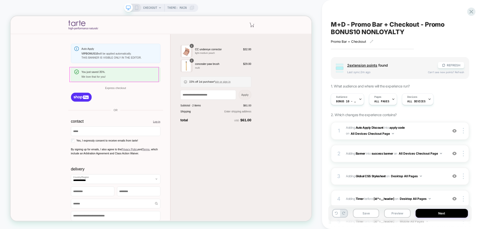
click at [146, 99] on div "We love that for you!" at bounding box center [155, 96] width 101 height 5
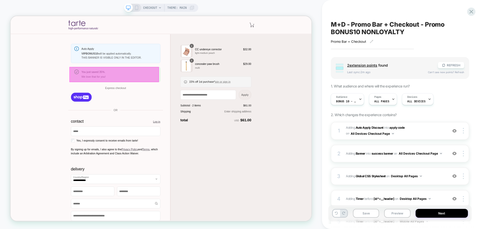
click at [141, 95] on body "**********" at bounding box center [211, 152] width 401 height 273
click at [141, 95] on div at bounding box center [148, 94] width 119 height 20
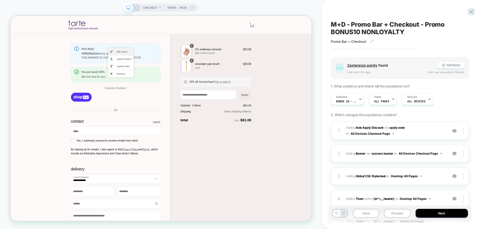
click at [155, 64] on span "Edit Visual" at bounding box center [162, 63] width 20 height 5
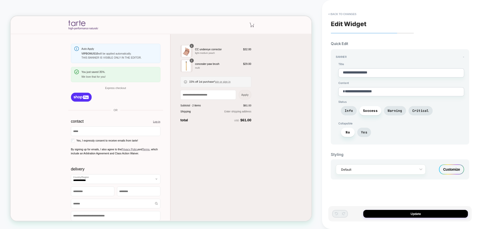
drag, startPoint x: 380, startPoint y: 72, endPoint x: 321, endPoint y: 74, distance: 59.7
click at [321, 74] on div "**********" at bounding box center [241, 114] width 483 height 229
type textarea "*"
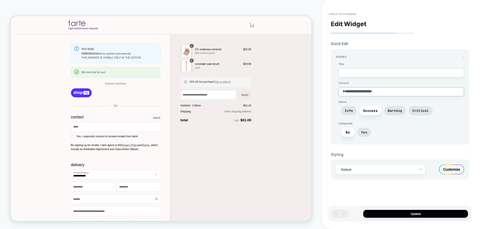
drag, startPoint x: 348, startPoint y: 103, endPoint x: 368, endPoint y: 112, distance: 21.7
paste textarea "**********"
type textarea "*"
type textarea "**********"
type textarea "*"
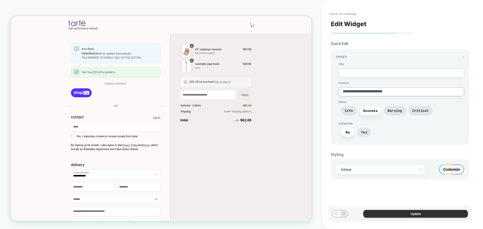
type textarea "**********"
click at [418, 215] on button "Update" at bounding box center [415, 214] width 105 height 8
type textarea "*"
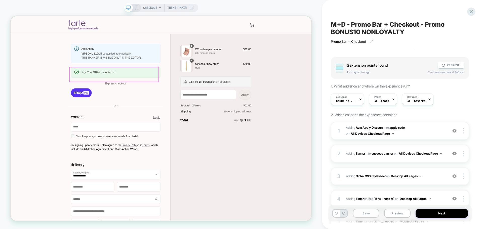
click at [364, 214] on button "Save" at bounding box center [366, 213] width 26 height 9
click at [472, 11] on icon at bounding box center [471, 12] width 4 height 4
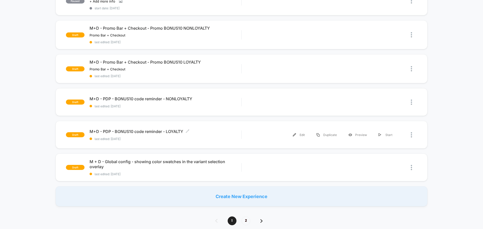
scroll to position [277, 0]
